Goal: Information Seeking & Learning: Learn about a topic

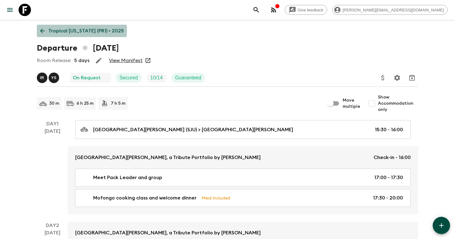
click at [79, 30] on p "Tropical [US_STATE] (PR1) • 2025" at bounding box center [85, 30] width 75 height 7
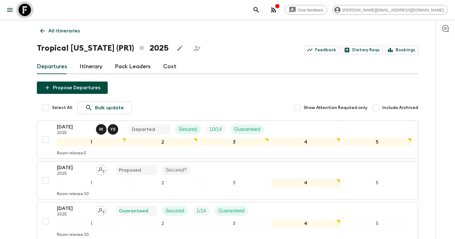
click at [22, 8] on icon at bounding box center [25, 10] width 12 height 12
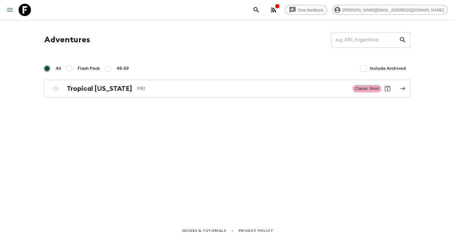
click at [11, 9] on icon "menu" at bounding box center [9, 9] width 7 height 7
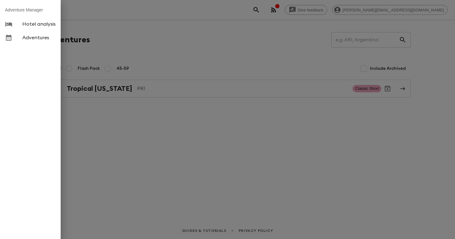
click at [117, 41] on div at bounding box center [227, 119] width 455 height 239
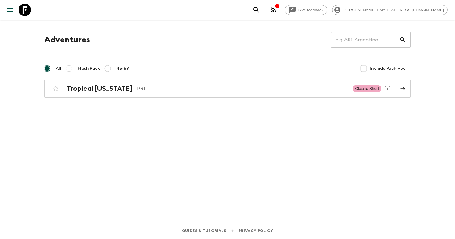
click at [27, 9] on icon at bounding box center [25, 10] width 12 height 12
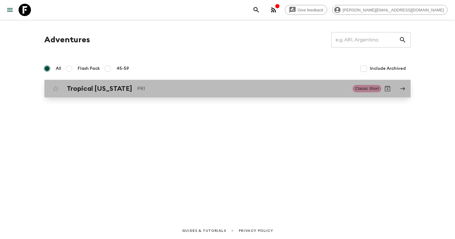
click at [107, 92] on h2 "Tropical [US_STATE]" at bounding box center [99, 89] width 65 height 8
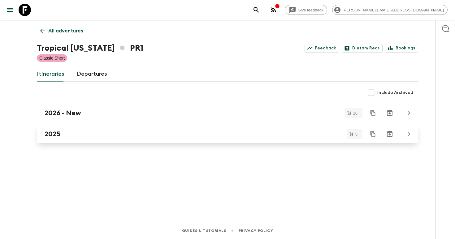
click at [64, 135] on div "2025" at bounding box center [222, 134] width 354 height 8
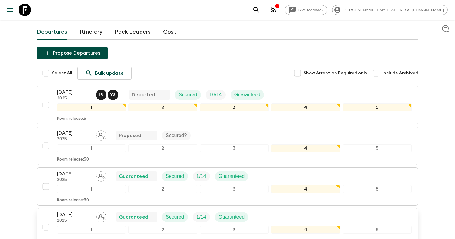
scroll to position [34, 0]
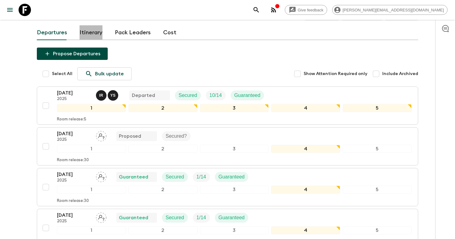
click at [90, 31] on link "Itinerary" at bounding box center [90, 32] width 23 height 15
